Goal: Information Seeking & Learning: Learn about a topic

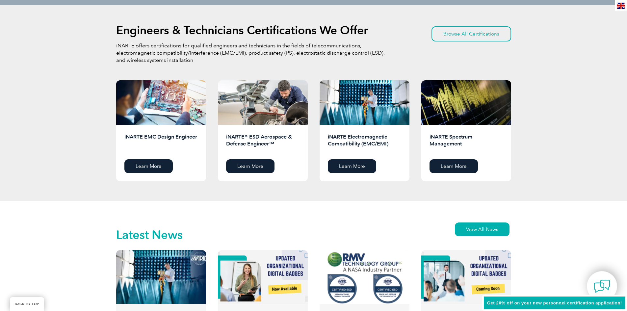
scroll to position [855, 0]
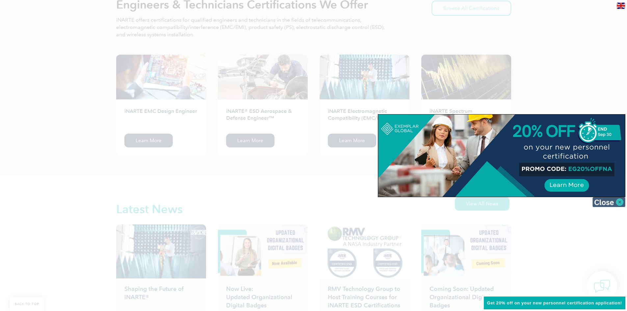
click at [612, 204] on img at bounding box center [608, 202] width 33 height 10
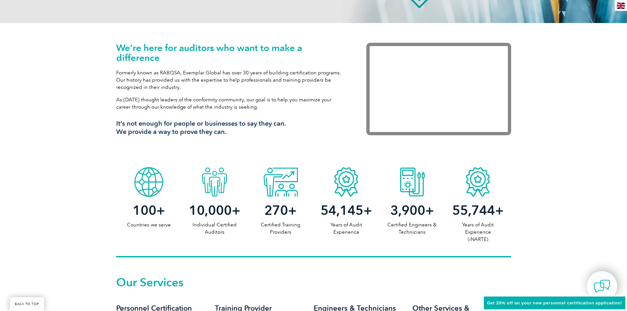
scroll to position [0, 0]
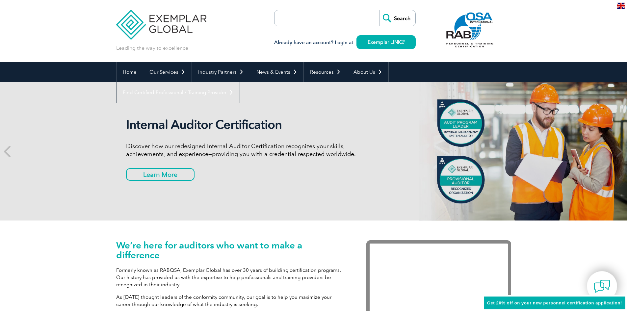
click at [77, 254] on div "We’re here for auditors who want to make a difference Formerly known as RABQSA,…" at bounding box center [313, 290] width 627 height 141
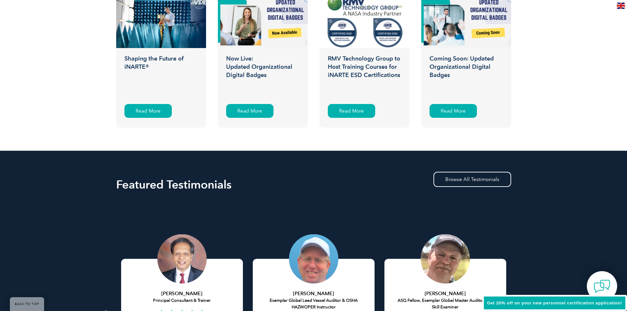
scroll to position [1316, 0]
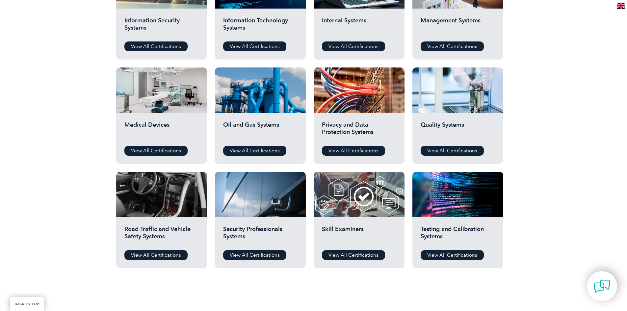
scroll to position [395, 0]
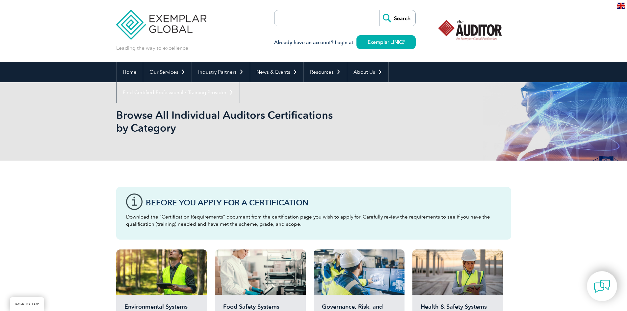
scroll to position [230, 0]
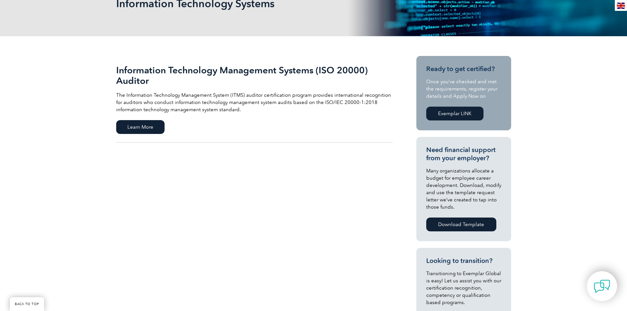
scroll to position [33, 0]
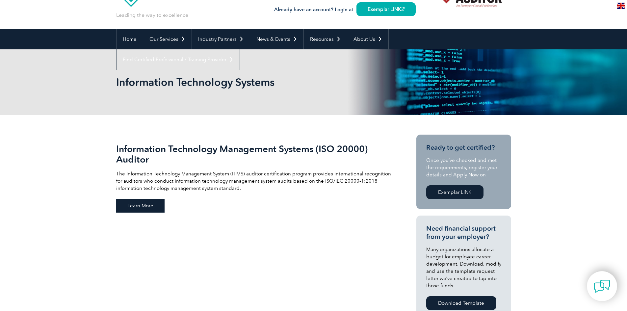
click at [144, 199] on span "Learn More" at bounding box center [140, 206] width 48 height 14
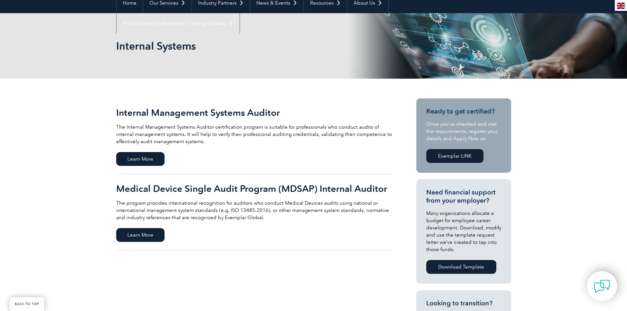
scroll to position [197, 0]
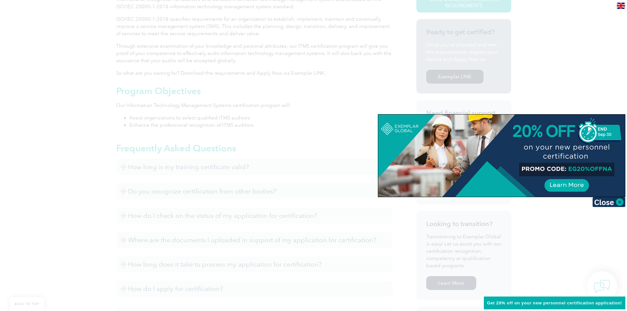
scroll to position [197, 0]
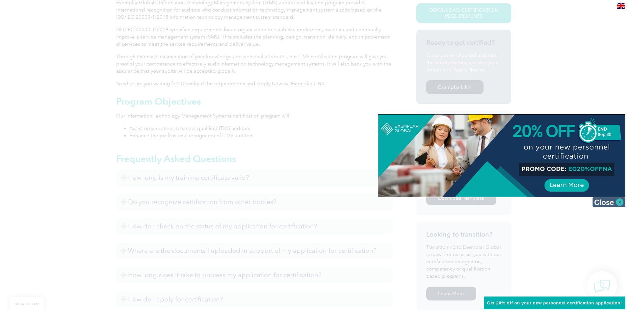
click at [613, 203] on img at bounding box center [608, 202] width 33 height 10
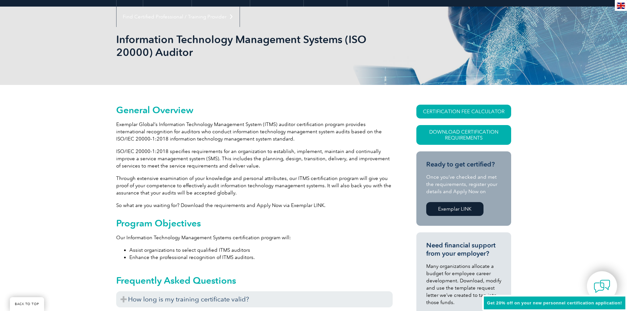
scroll to position [132, 0]
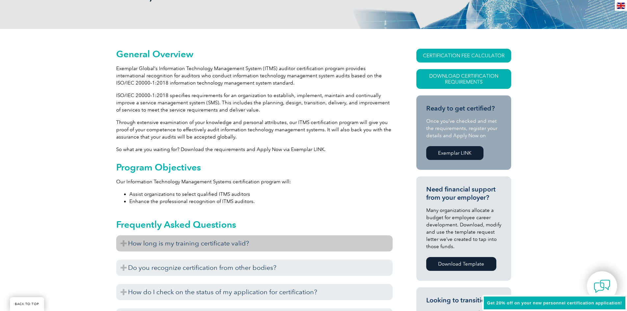
click at [190, 244] on h3 "How long is my training certificate valid?" at bounding box center [254, 243] width 276 height 16
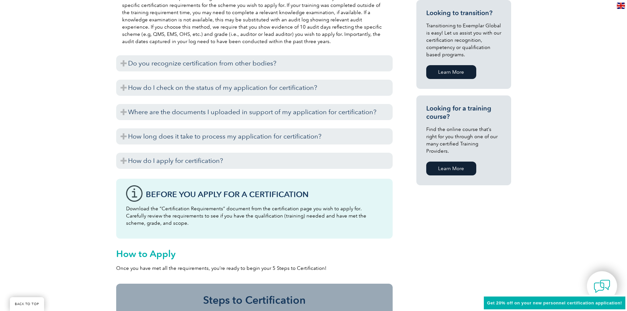
scroll to position [428, 0]
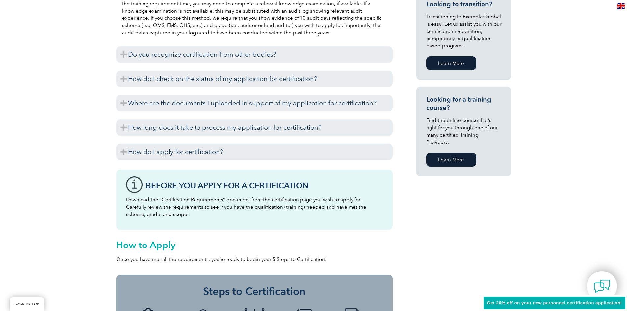
click at [459, 153] on link "Learn More" at bounding box center [451, 160] width 50 height 14
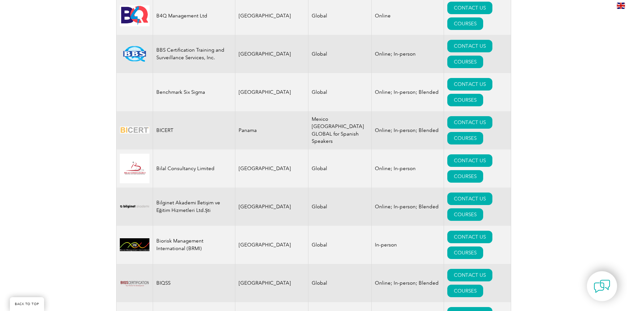
scroll to position [954, 0]
